Goal: Information Seeking & Learning: Learn about a topic

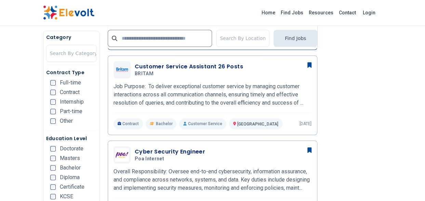
scroll to position [342, 0]
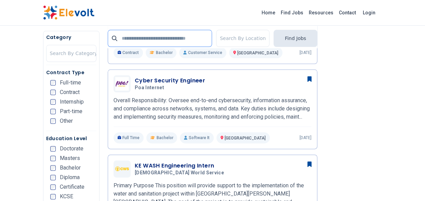
click at [148, 40] on input "text" at bounding box center [160, 38] width 104 height 17
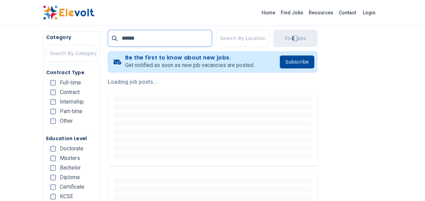
scroll to position [137, 0]
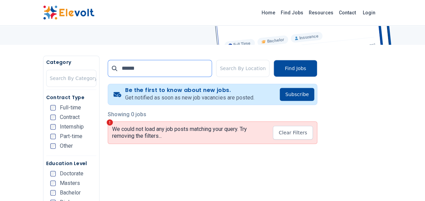
scroll to position [103, 0]
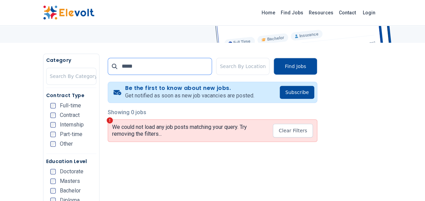
scroll to position [91, 0]
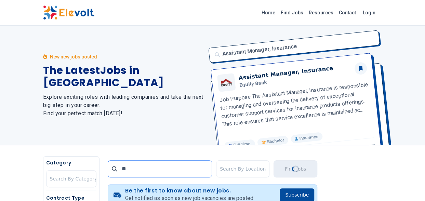
type input "*"
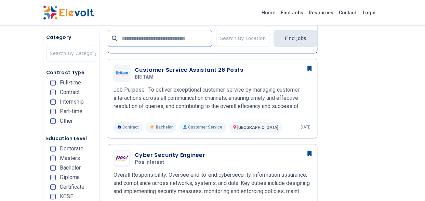
scroll to position [274, 0]
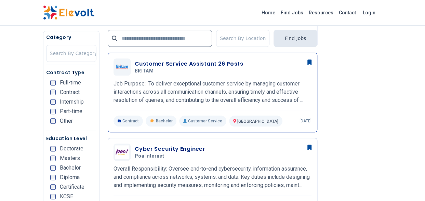
click at [194, 80] on p "Job Purpose: To deliver exceptional customer service by managing customer inter…" at bounding box center [213, 92] width 198 height 25
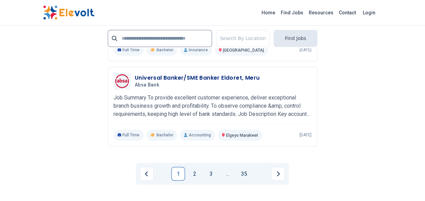
scroll to position [1780, 0]
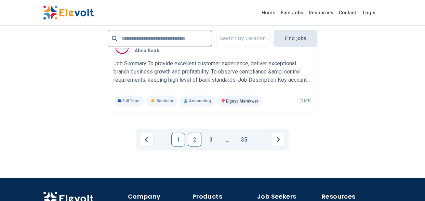
click at [196, 133] on link "2" at bounding box center [195, 140] width 14 height 14
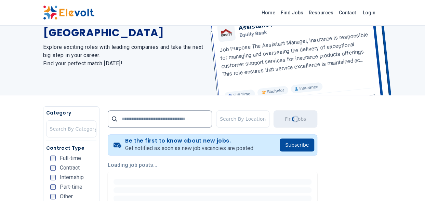
scroll to position [103, 0]
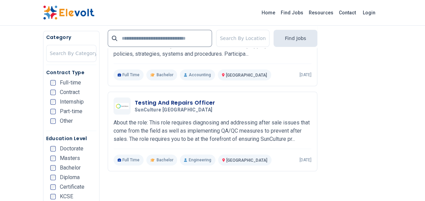
scroll to position [1403, 0]
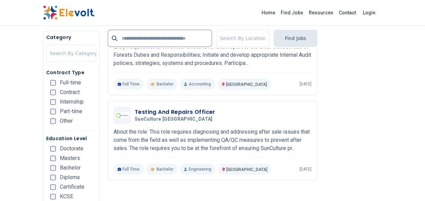
click at [68, 100] on span "Internship" at bounding box center [72, 101] width 24 height 5
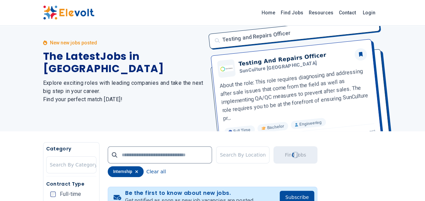
scroll to position [0, 0]
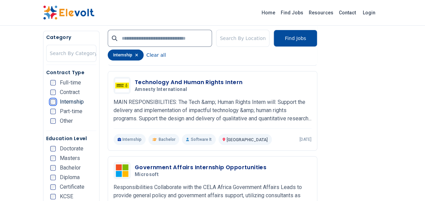
scroll to position [1301, 0]
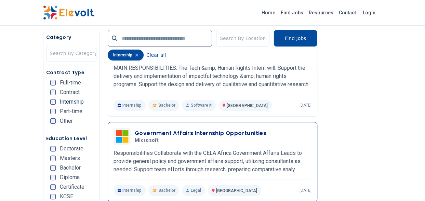
click at [197, 129] on div "Government Affairs Internship Opportunities Microsoft 09/02/2025 10/02/2025" at bounding box center [213, 136] width 198 height 17
